Goal: Find specific page/section: Find specific page/section

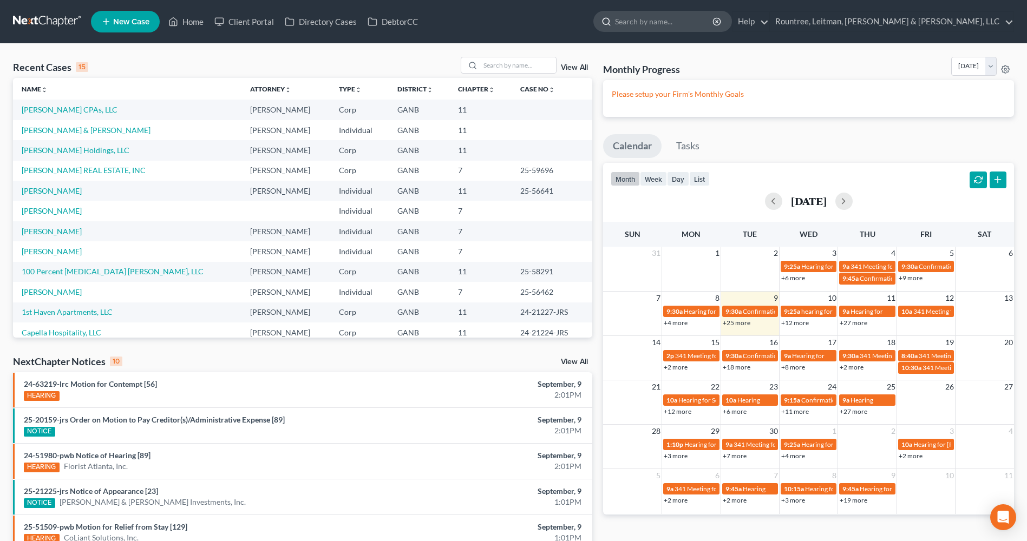
click at [714, 22] on input "search" at bounding box center [664, 21] width 99 height 20
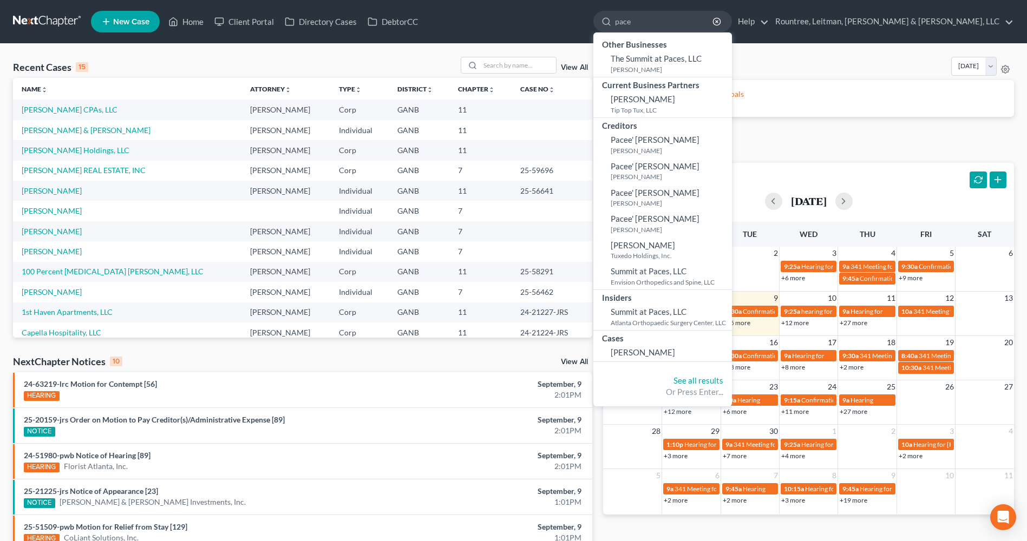
drag, startPoint x: 735, startPoint y: 20, endPoint x: 664, endPoint y: 13, distance: 71.8
click at [664, 13] on ul "New Case Home Client Portal Directory Cases DebtorCC pace - No Result - Other B…" at bounding box center [552, 22] width 923 height 28
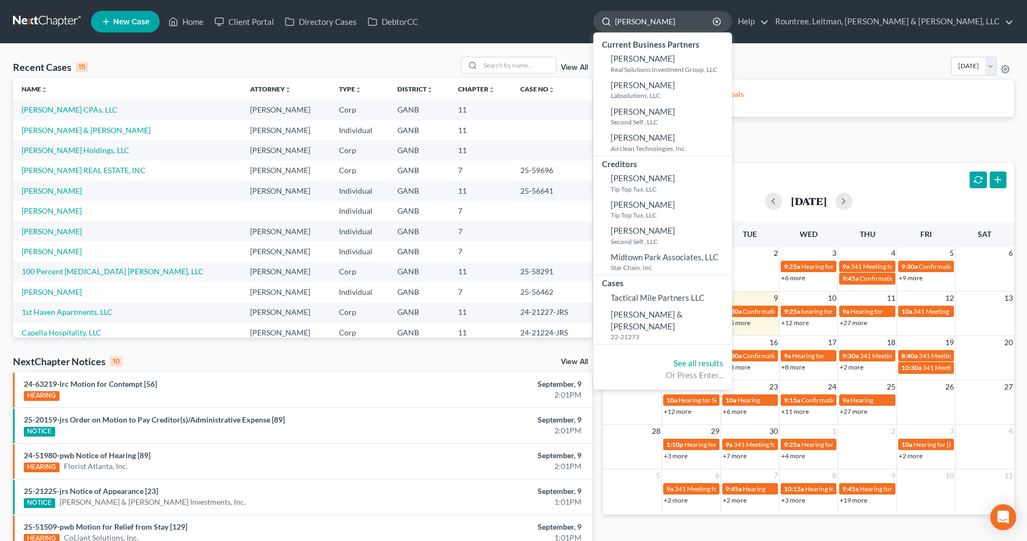
drag, startPoint x: 724, startPoint y: 23, endPoint x: 697, endPoint y: 18, distance: 27.4
click at [697, 18] on div "mike pace" at bounding box center [662, 21] width 139 height 21
type input "michael pace"
click at [714, 19] on input "michael pace" at bounding box center [664, 21] width 99 height 20
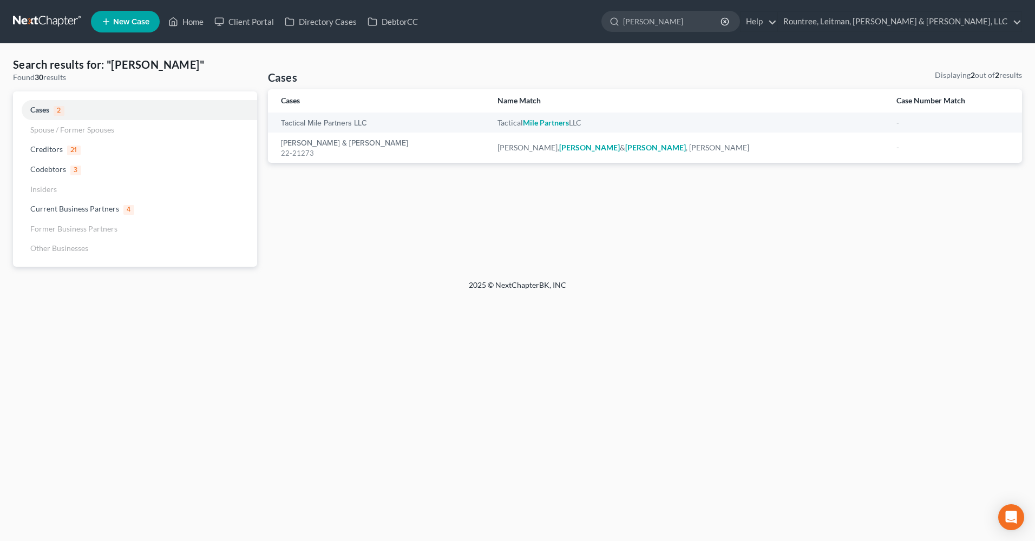
drag, startPoint x: 768, startPoint y: 22, endPoint x: 646, endPoint y: 16, distance: 122.0
click at [646, 16] on ul "New Case Home Client Portal Directory Cases DebtorCC michael pace - No Result -…" at bounding box center [556, 22] width 931 height 28
type input "pace"
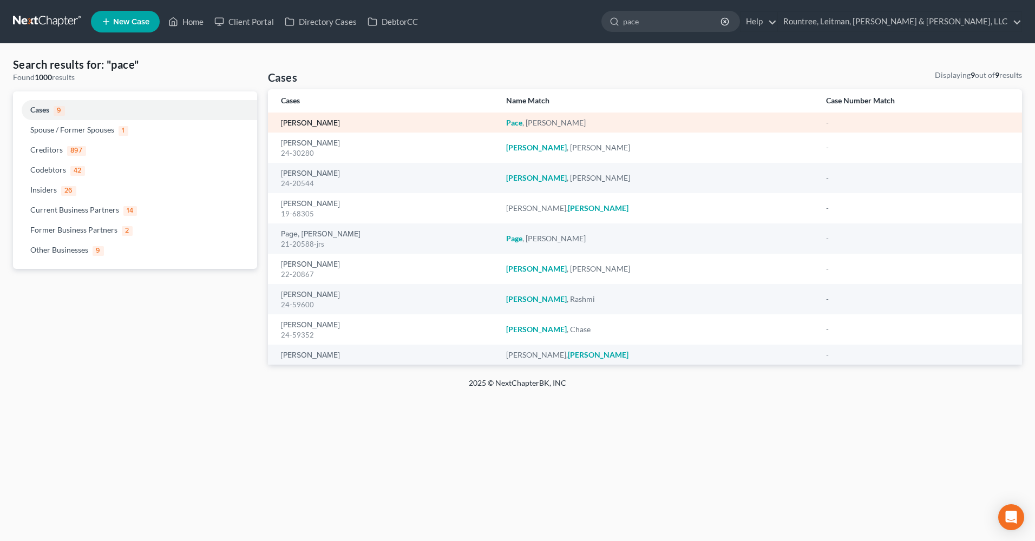
click at [293, 122] on link "[PERSON_NAME]" at bounding box center [310, 124] width 59 height 8
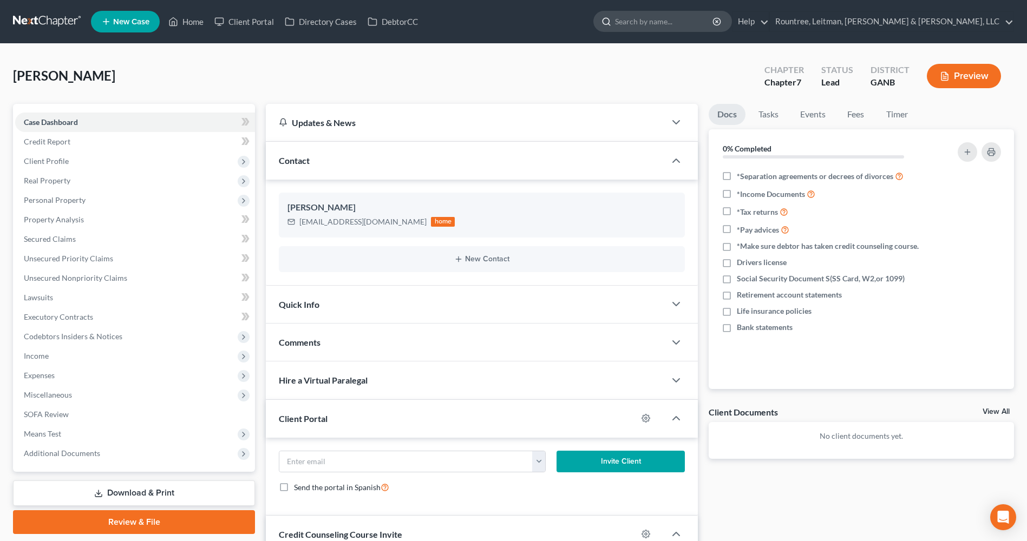
click at [714, 19] on input "search" at bounding box center [664, 21] width 99 height 20
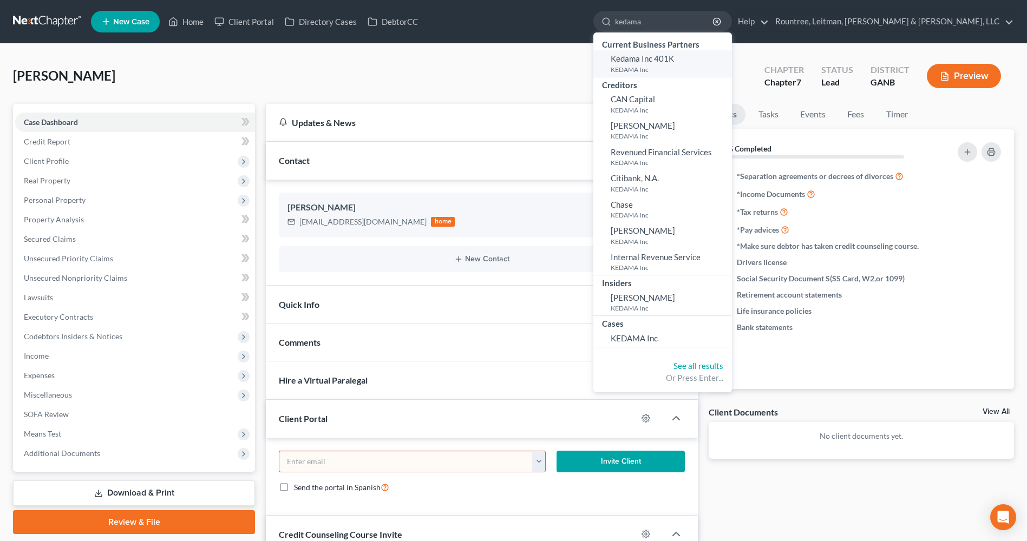
type input "kedama"
click at [674, 59] on span "Kedama Inc 401K" at bounding box center [642, 59] width 63 height 10
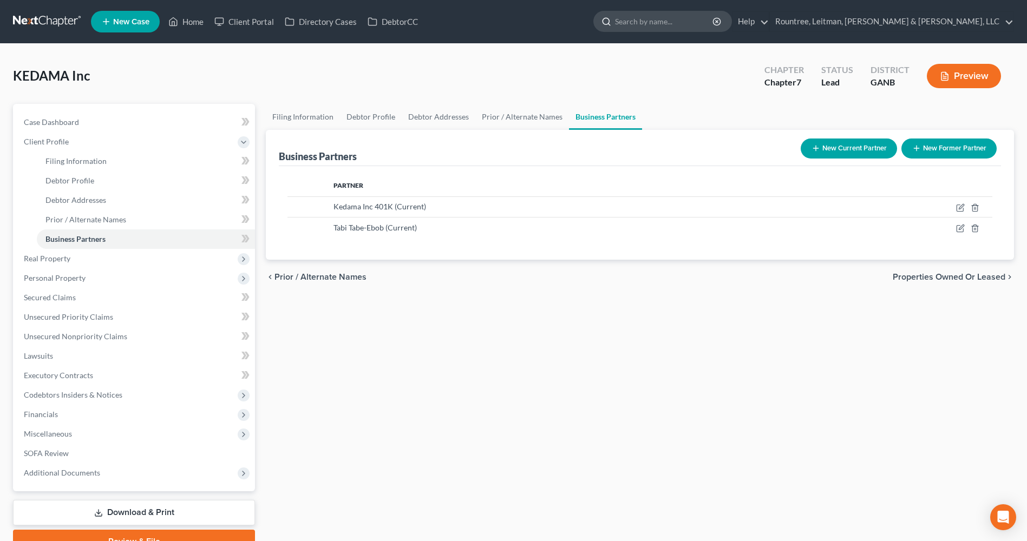
click at [714, 22] on input "search" at bounding box center [664, 21] width 99 height 20
type input "robinson"
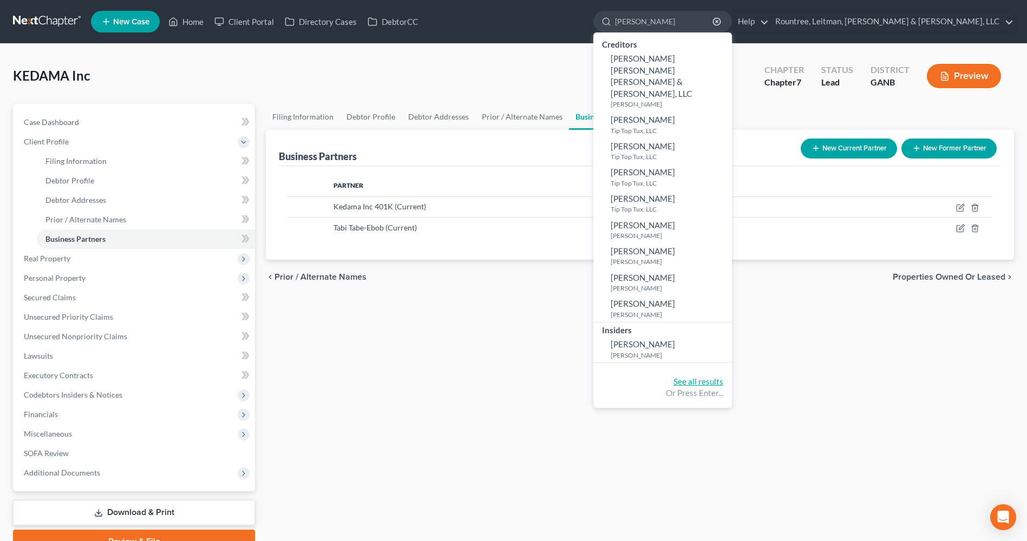
click at [723, 377] on link "See all results" at bounding box center [698, 382] width 50 height 10
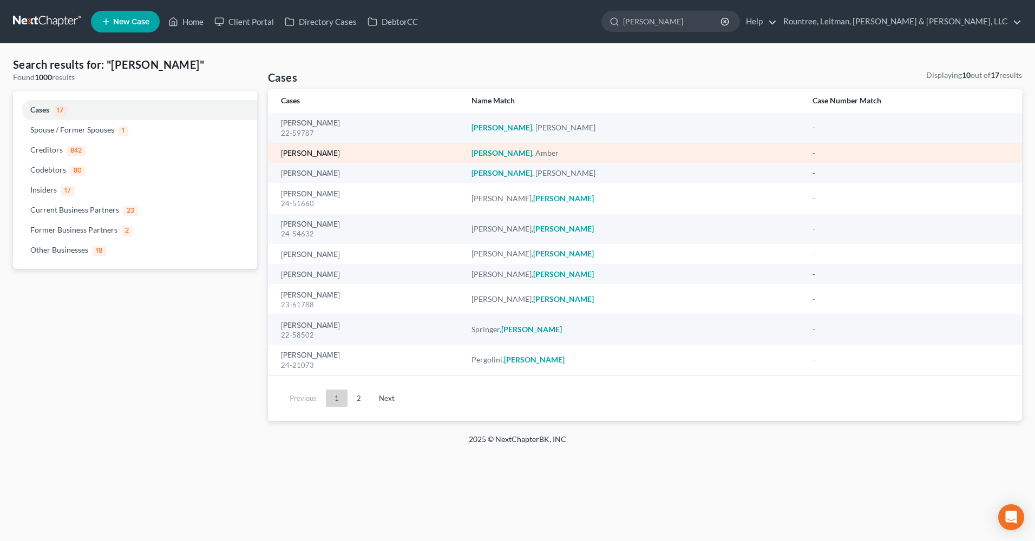
click at [301, 152] on link "[PERSON_NAME]" at bounding box center [310, 154] width 59 height 8
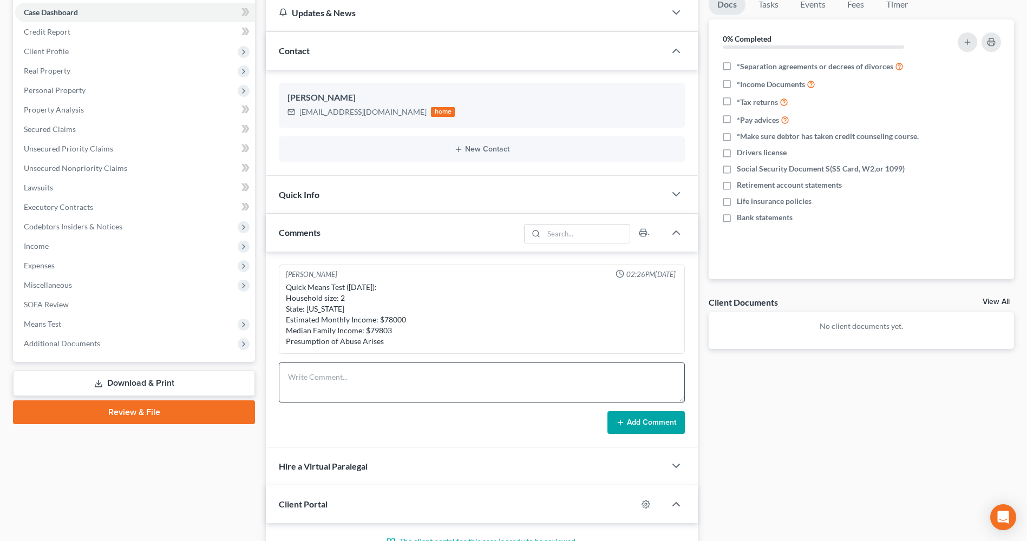
scroll to position [54, 0]
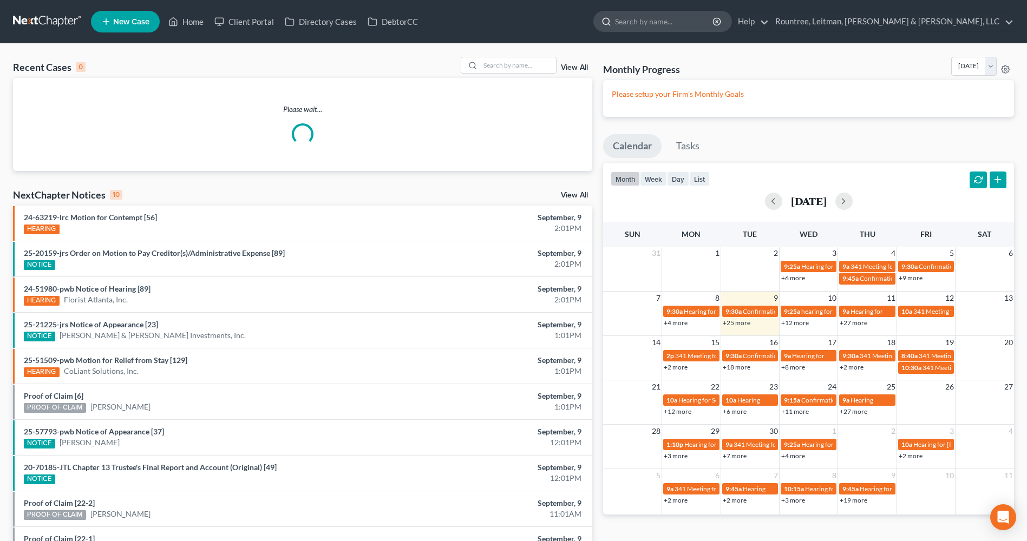
click at [714, 18] on input "search" at bounding box center [664, 21] width 99 height 20
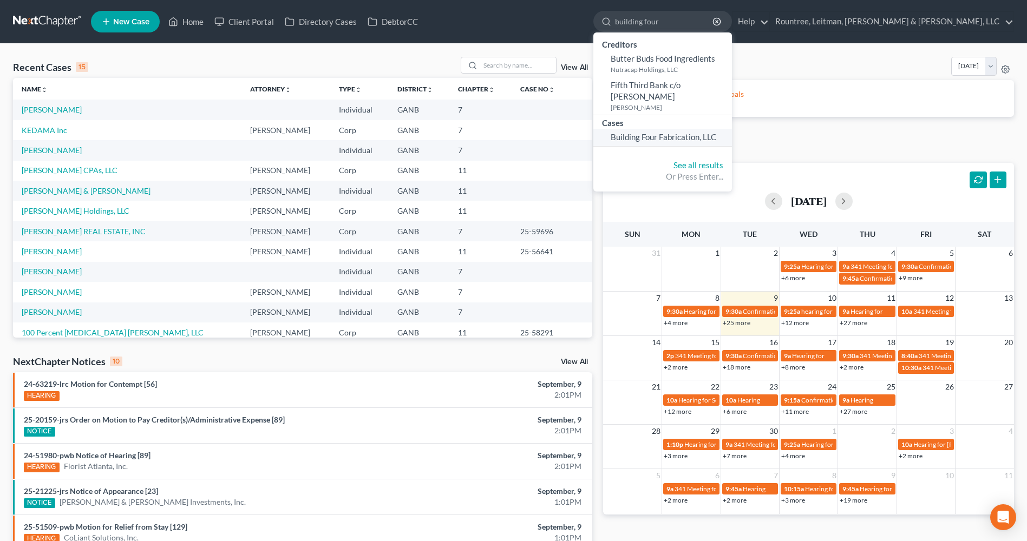
type input "building four"
click at [732, 130] on link "Building Four Fabrication, LLC" at bounding box center [662, 137] width 139 height 17
